Goal: Task Accomplishment & Management: Manage account settings

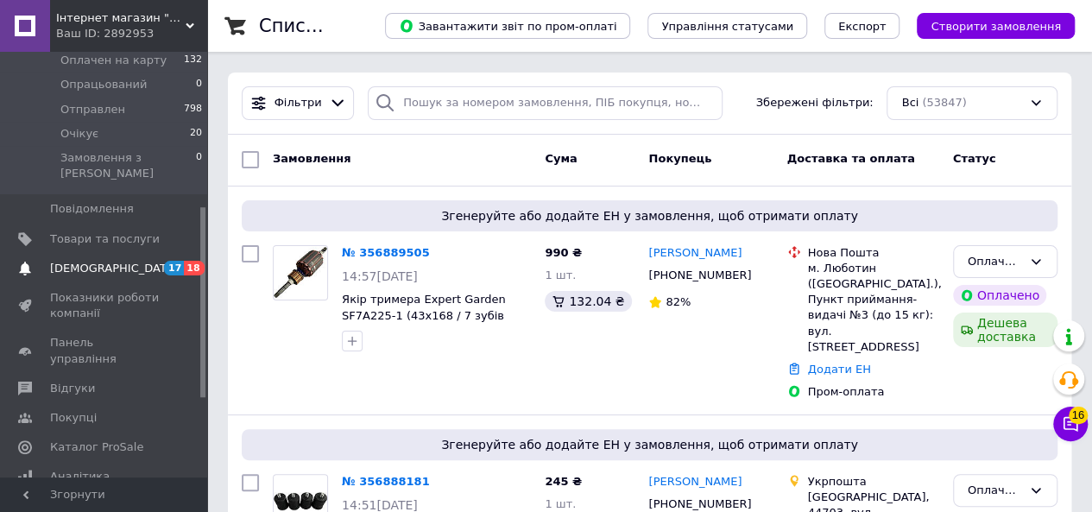
click at [117, 261] on span "[DEMOGRAPHIC_DATA]" at bounding box center [105, 269] width 110 height 16
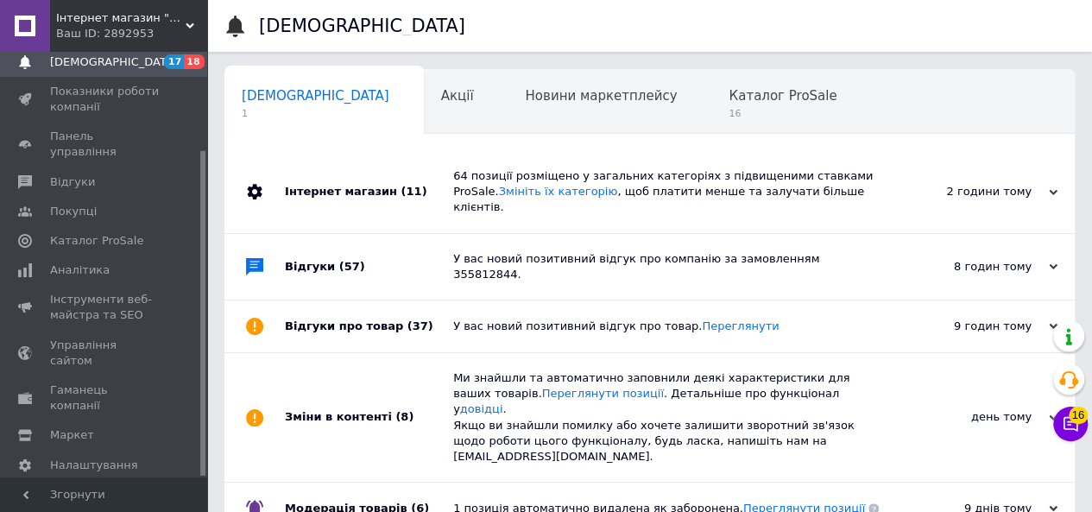
scroll to position [0, 5]
click at [724, 96] on span "Каталог ProSale" at bounding box center [778, 96] width 108 height 16
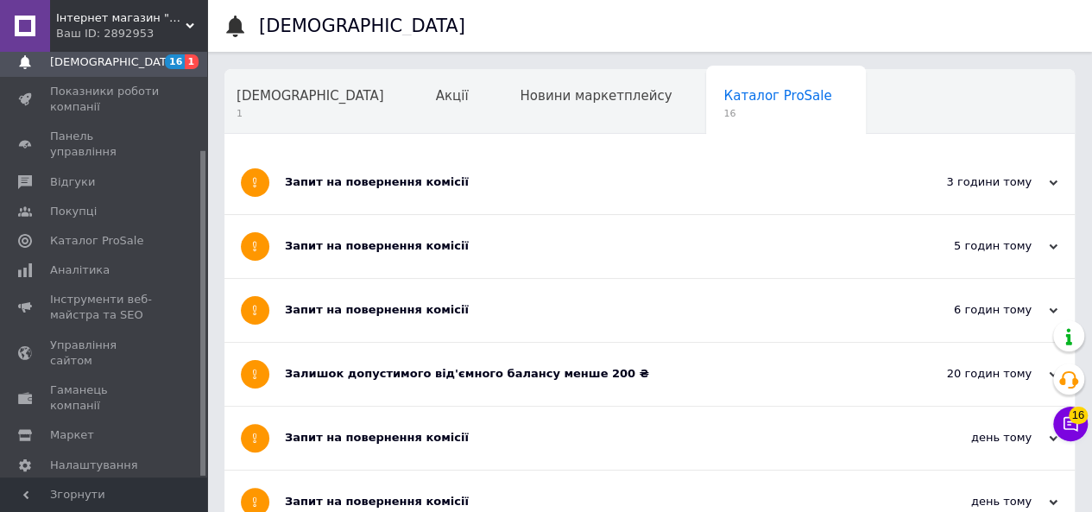
click at [390, 186] on div "Запит на повернення комісії" at bounding box center [585, 182] width 600 height 16
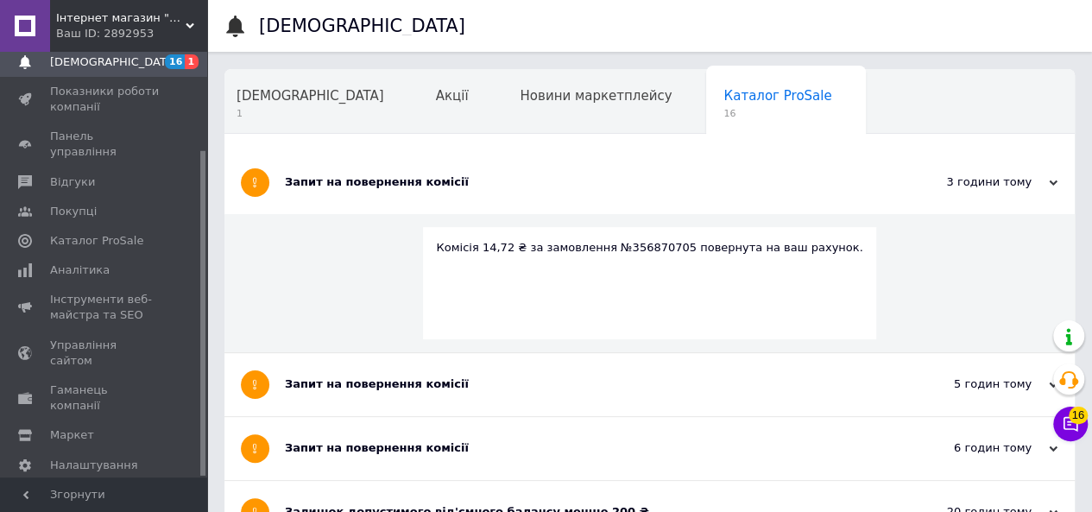
click at [390, 186] on div "Запит на повернення комісії" at bounding box center [585, 182] width 600 height 16
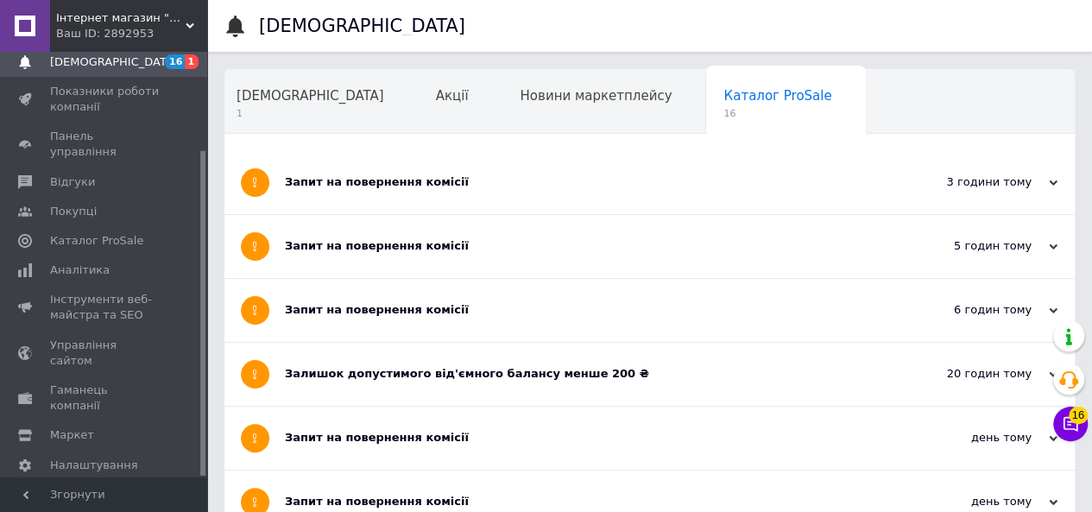
click at [384, 250] on div "Запит на повернення комісії" at bounding box center [585, 246] width 600 height 16
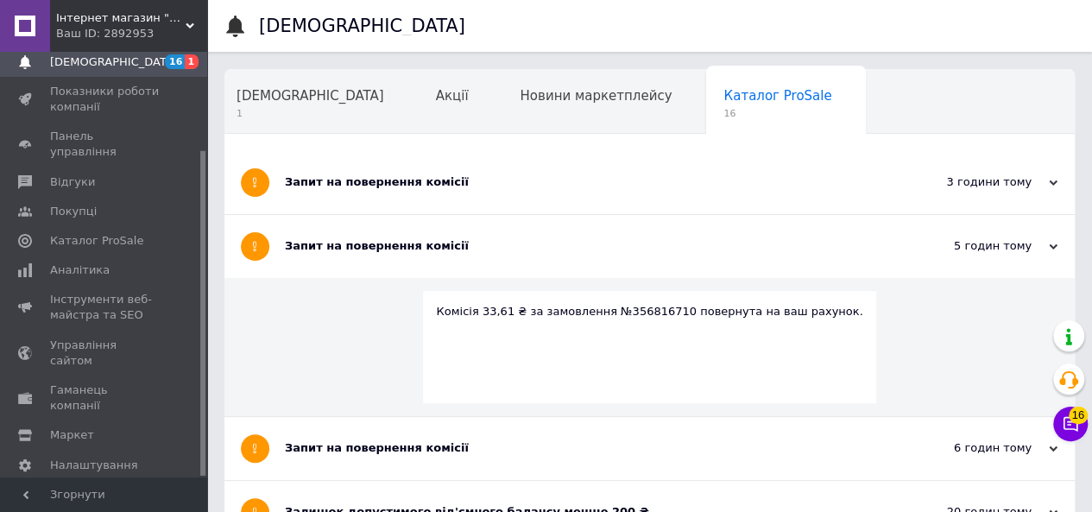
scroll to position [86, 0]
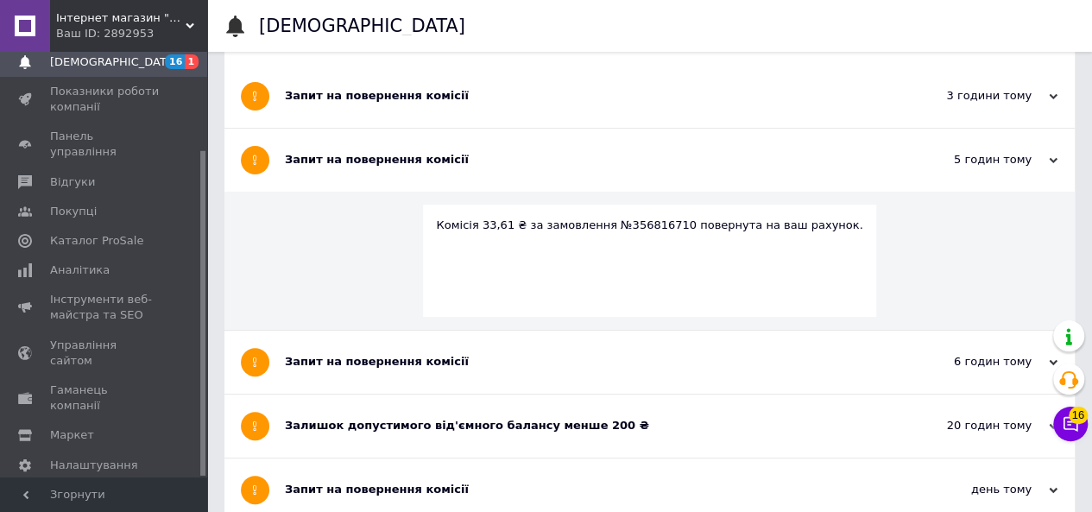
click at [345, 370] on div "Запит на повернення комісії" at bounding box center [585, 362] width 600 height 63
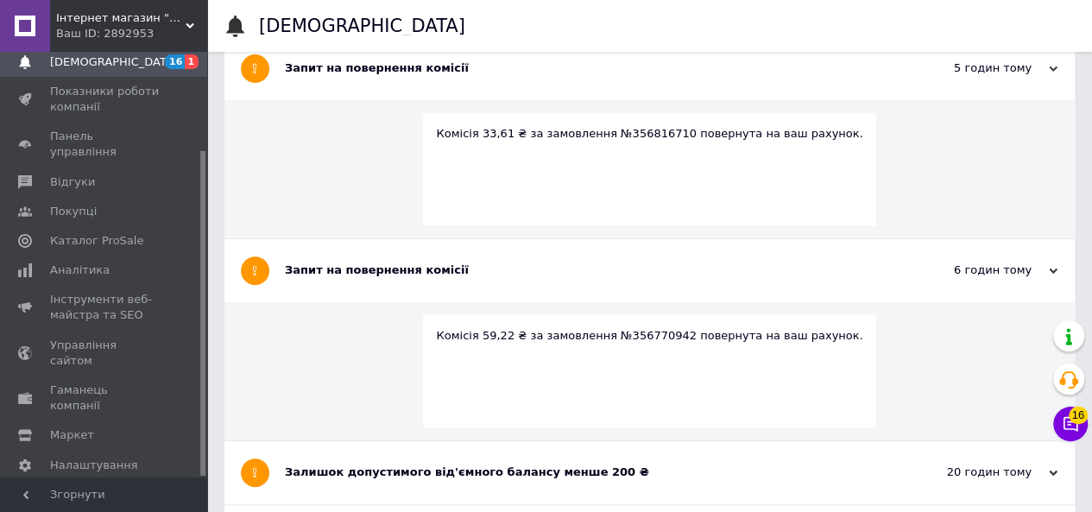
scroll to position [345, 0]
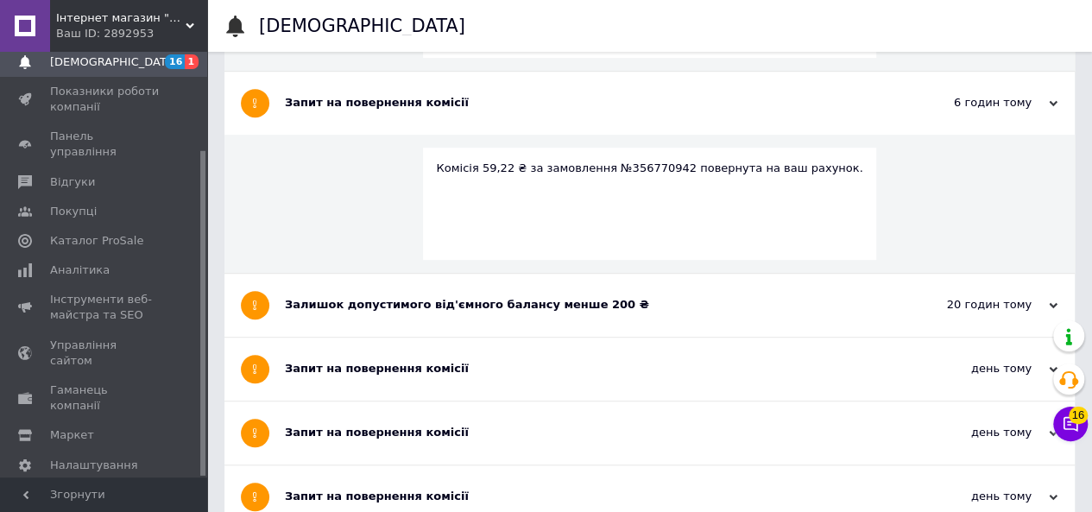
click at [396, 301] on div "Залишок допустимого від'ємного балансу менше 200 ₴" at bounding box center [585, 305] width 600 height 16
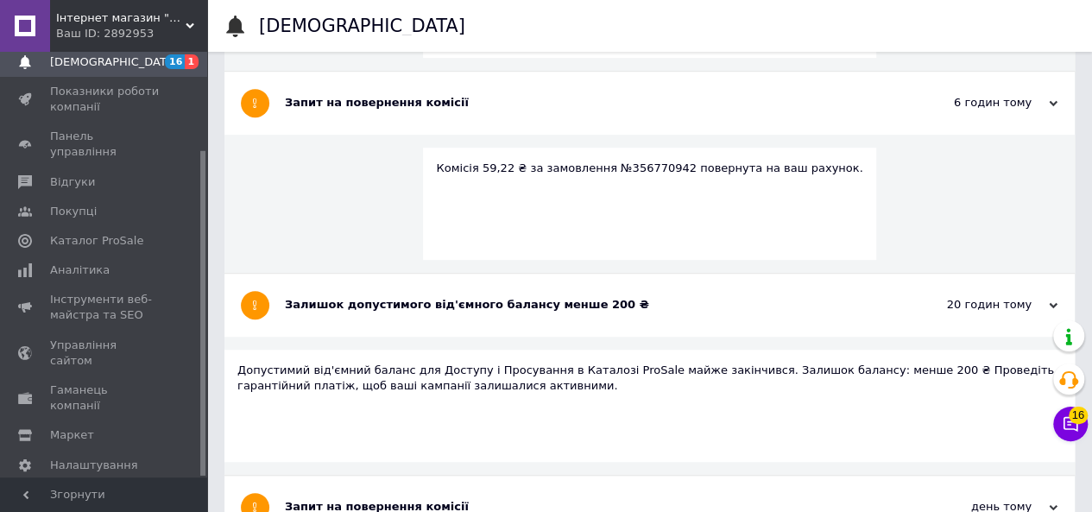
scroll to position [518, 0]
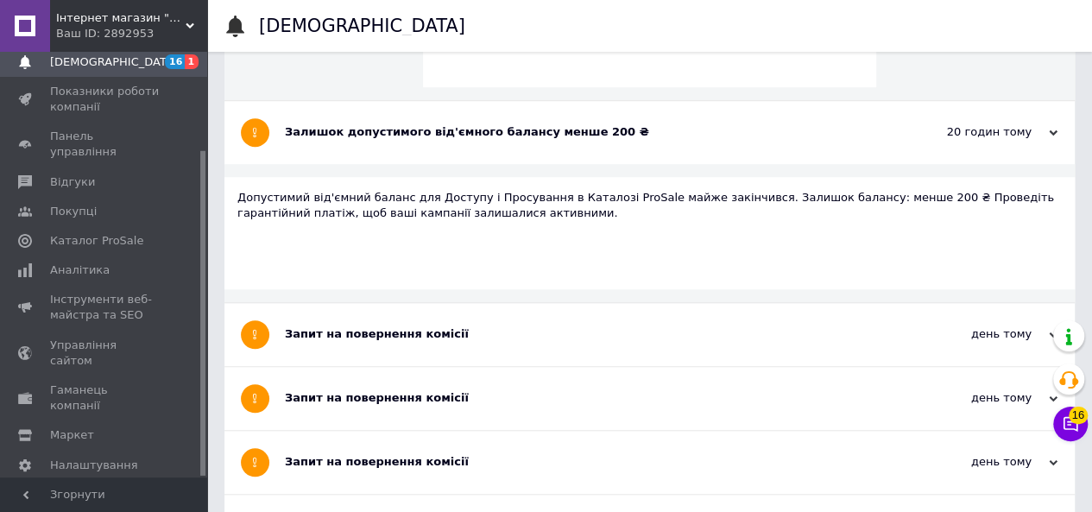
click at [370, 348] on div "Запит на повернення комісії" at bounding box center [585, 334] width 600 height 63
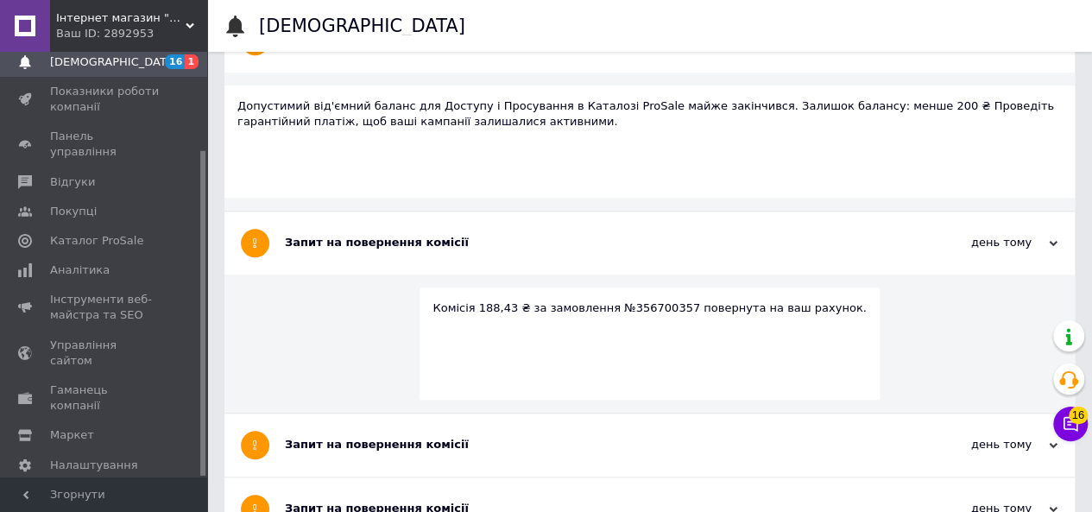
scroll to position [691, 0]
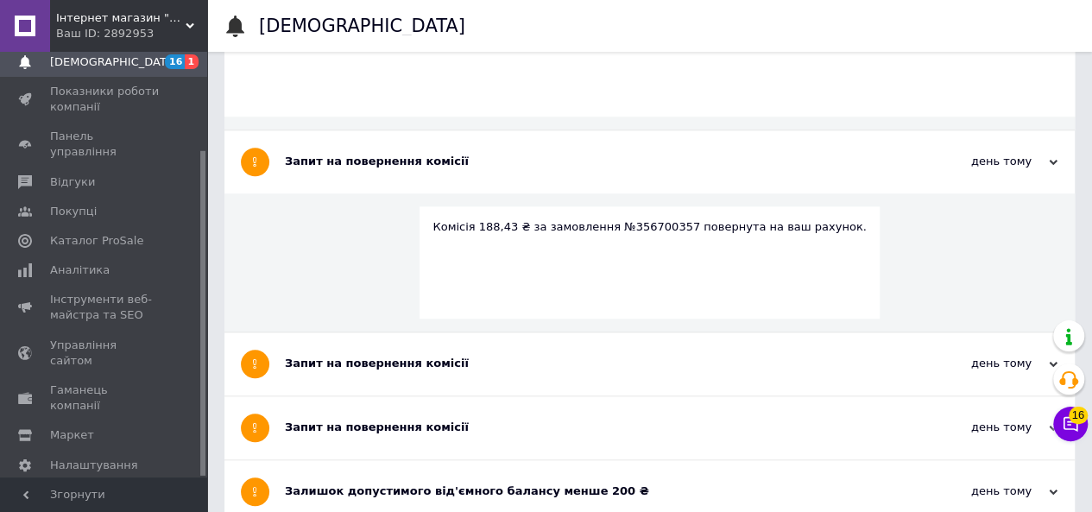
click at [352, 364] on div "Запит на повернення комісії" at bounding box center [585, 364] width 600 height 16
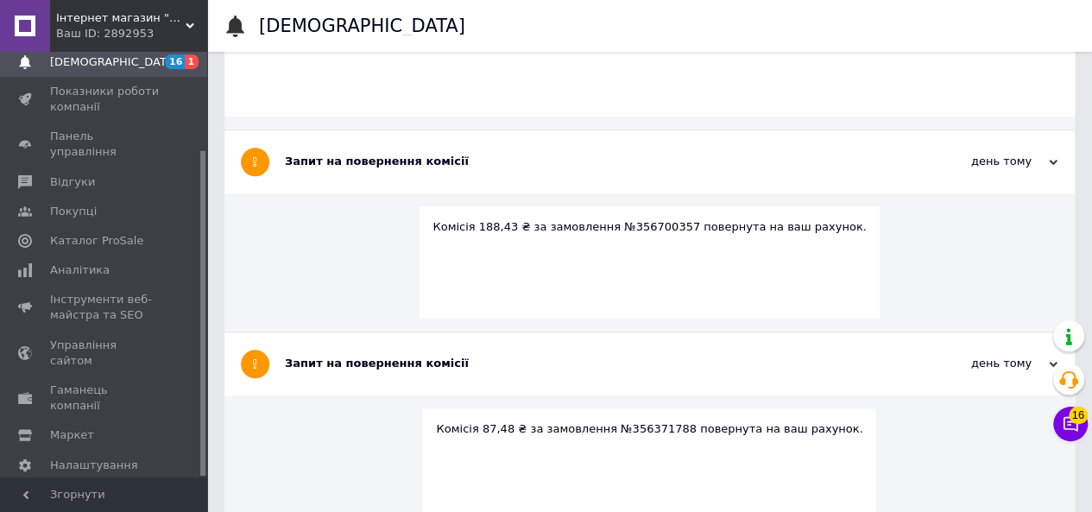
scroll to position [950, 0]
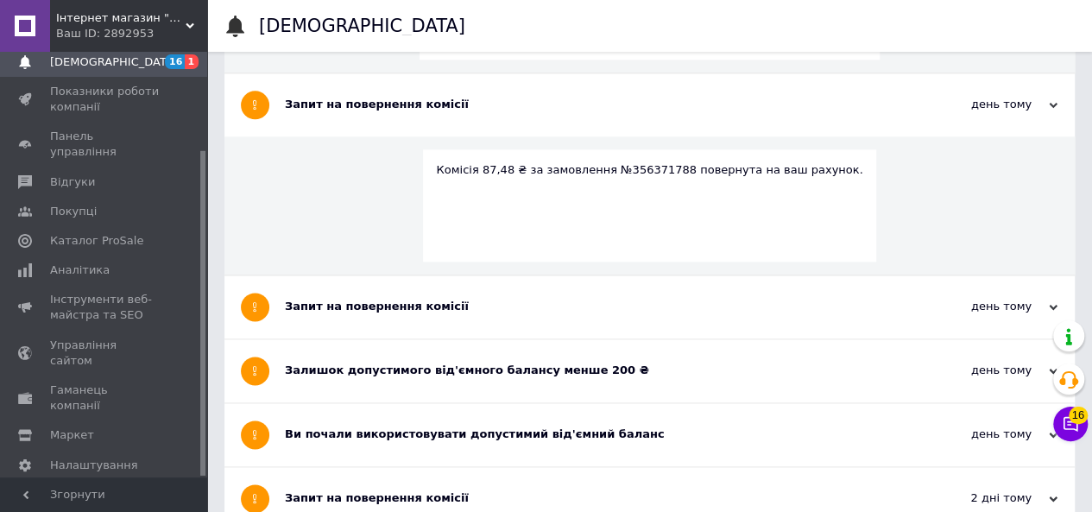
click at [361, 318] on div "Запит на повернення комісії" at bounding box center [585, 306] width 600 height 63
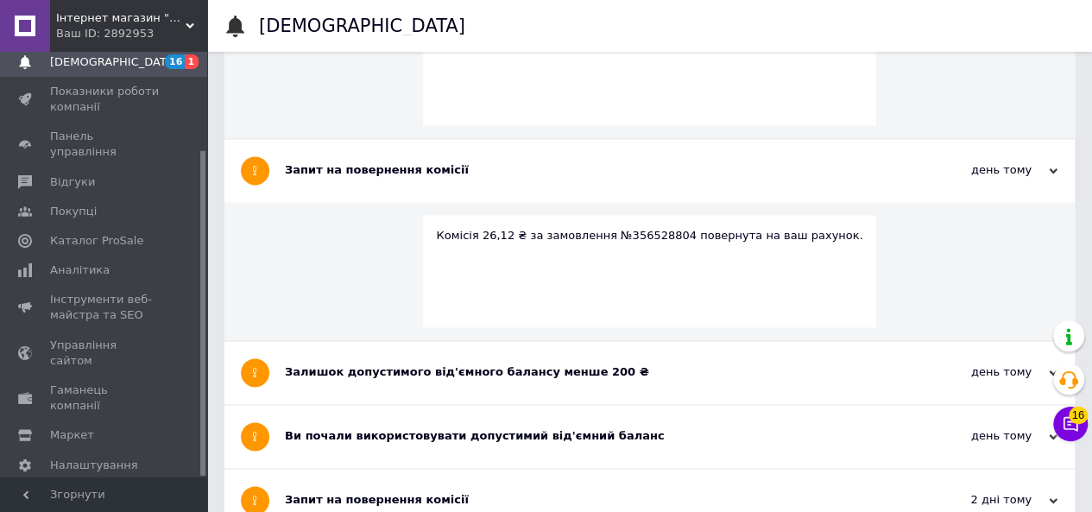
scroll to position [1123, 0]
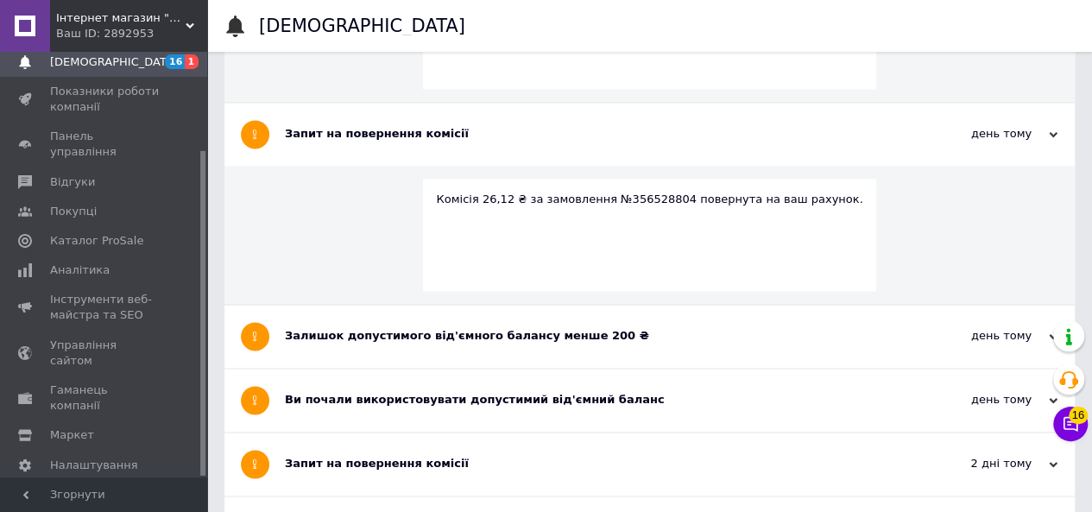
click at [364, 324] on div "Залишок допустимого від'ємного балансу менше 200 ₴" at bounding box center [585, 336] width 600 height 63
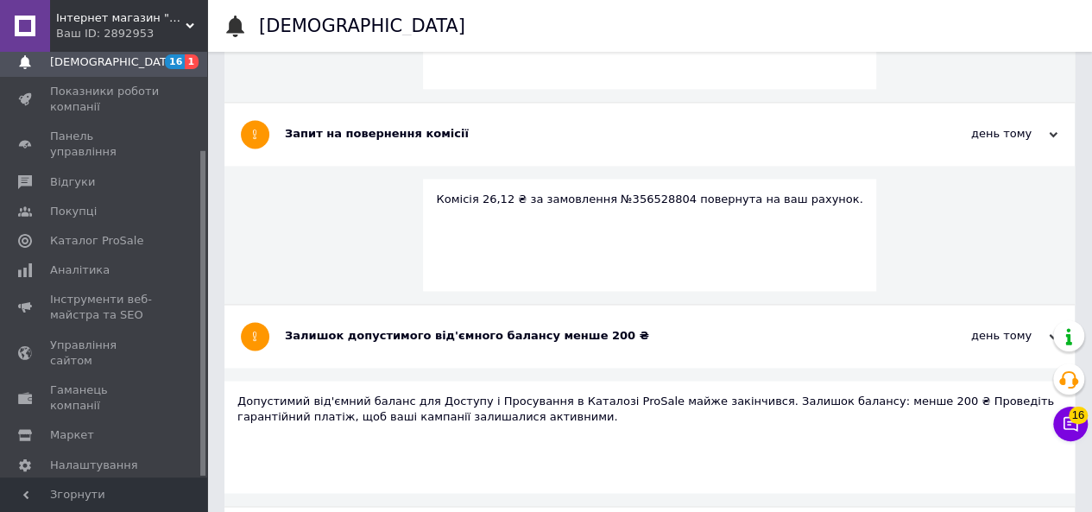
scroll to position [1295, 0]
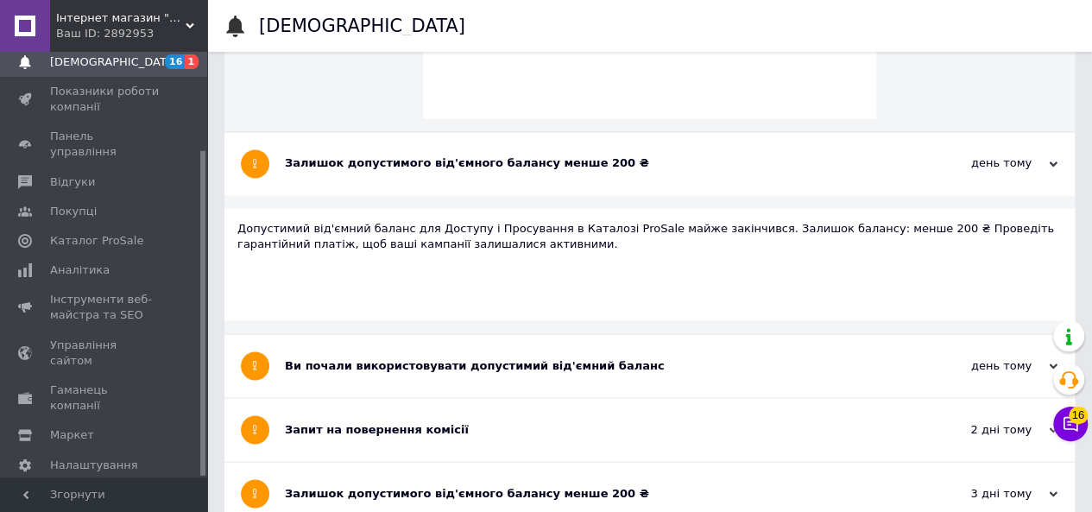
click at [387, 358] on div "Ви почали використовувати допустимий від'ємний баланс" at bounding box center [585, 366] width 600 height 16
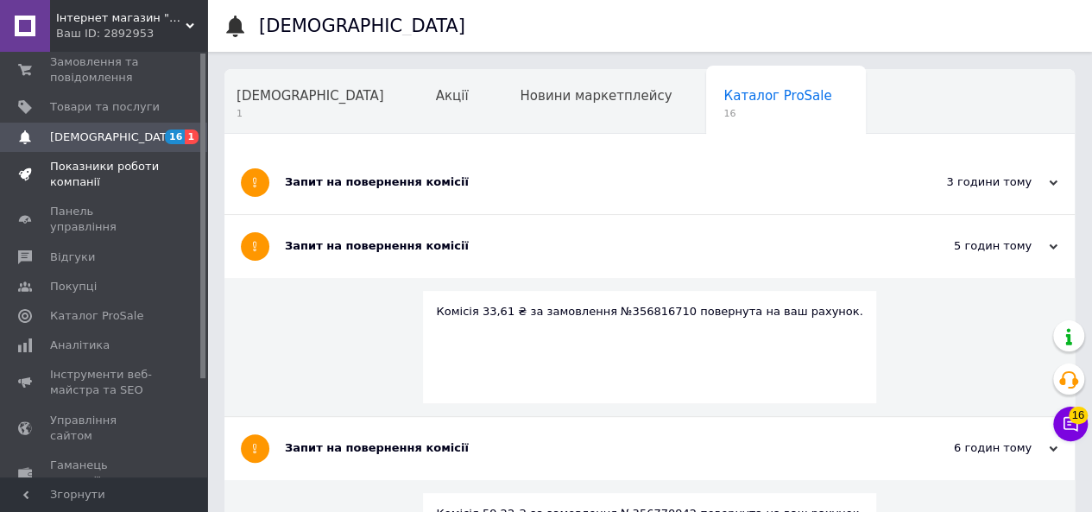
scroll to position [0, 0]
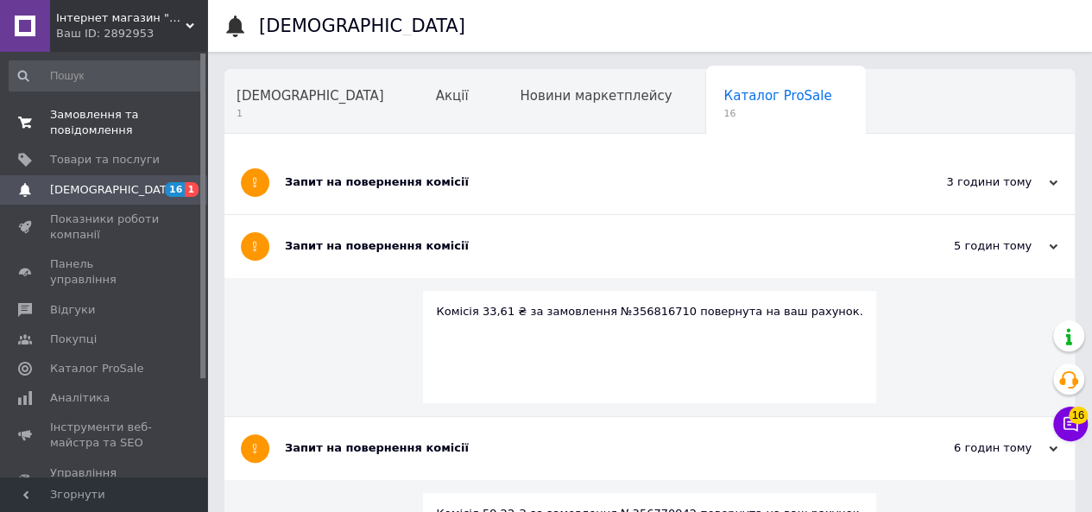
click at [89, 130] on span "Замовлення та повідомлення" at bounding box center [105, 122] width 110 height 31
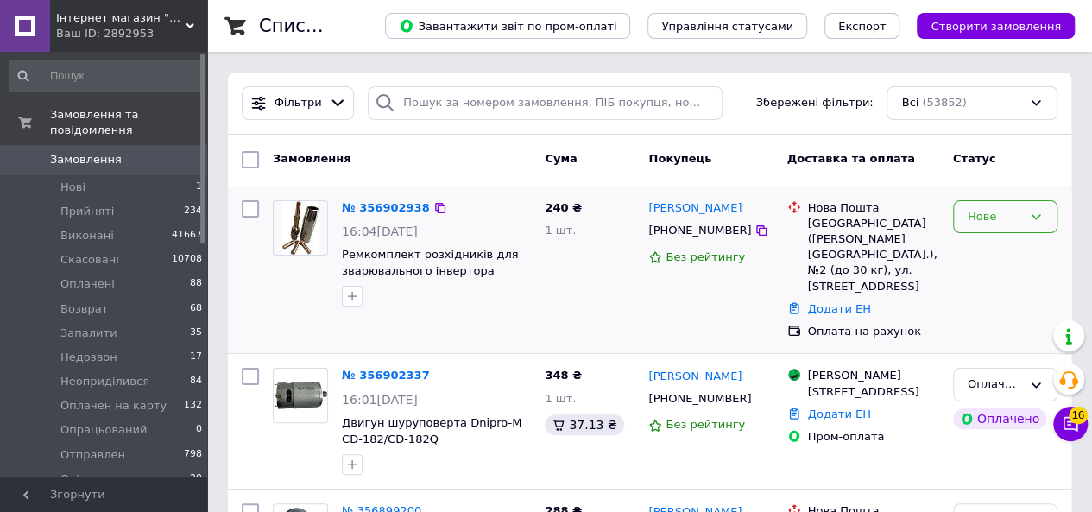
click at [997, 222] on div "Нове" at bounding box center [995, 217] width 54 height 18
click at [997, 253] on li "Прийнято" at bounding box center [1005, 253] width 103 height 32
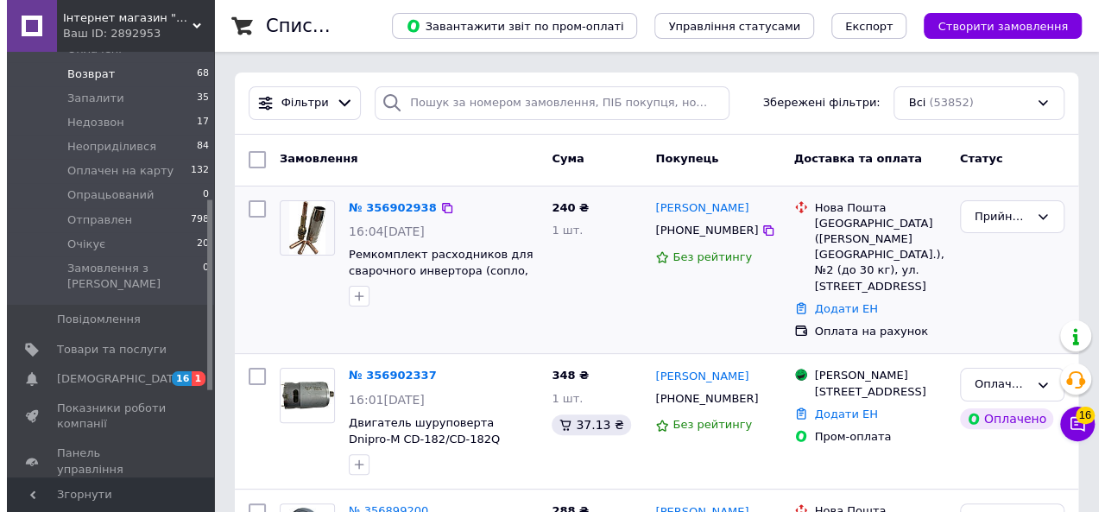
scroll to position [345, 0]
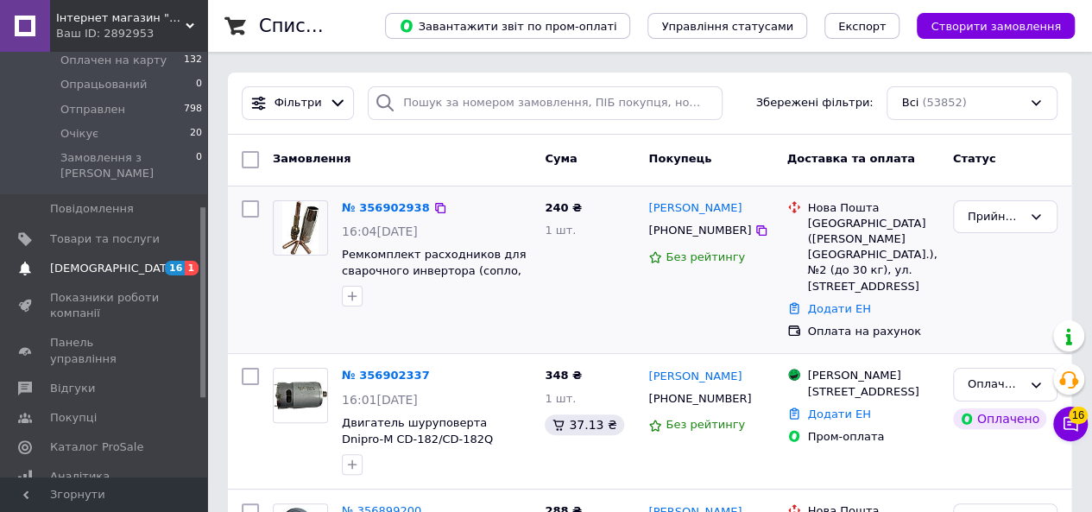
click at [90, 254] on link "[DEMOGRAPHIC_DATA] 16 1" at bounding box center [106, 268] width 212 height 29
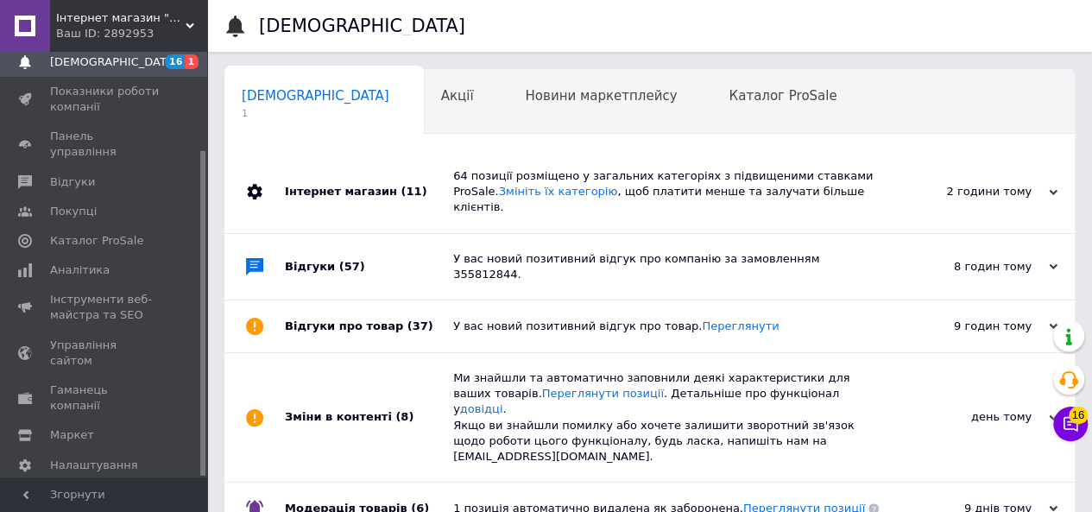
scroll to position [0, 5]
